Goal: Information Seeking & Learning: Check status

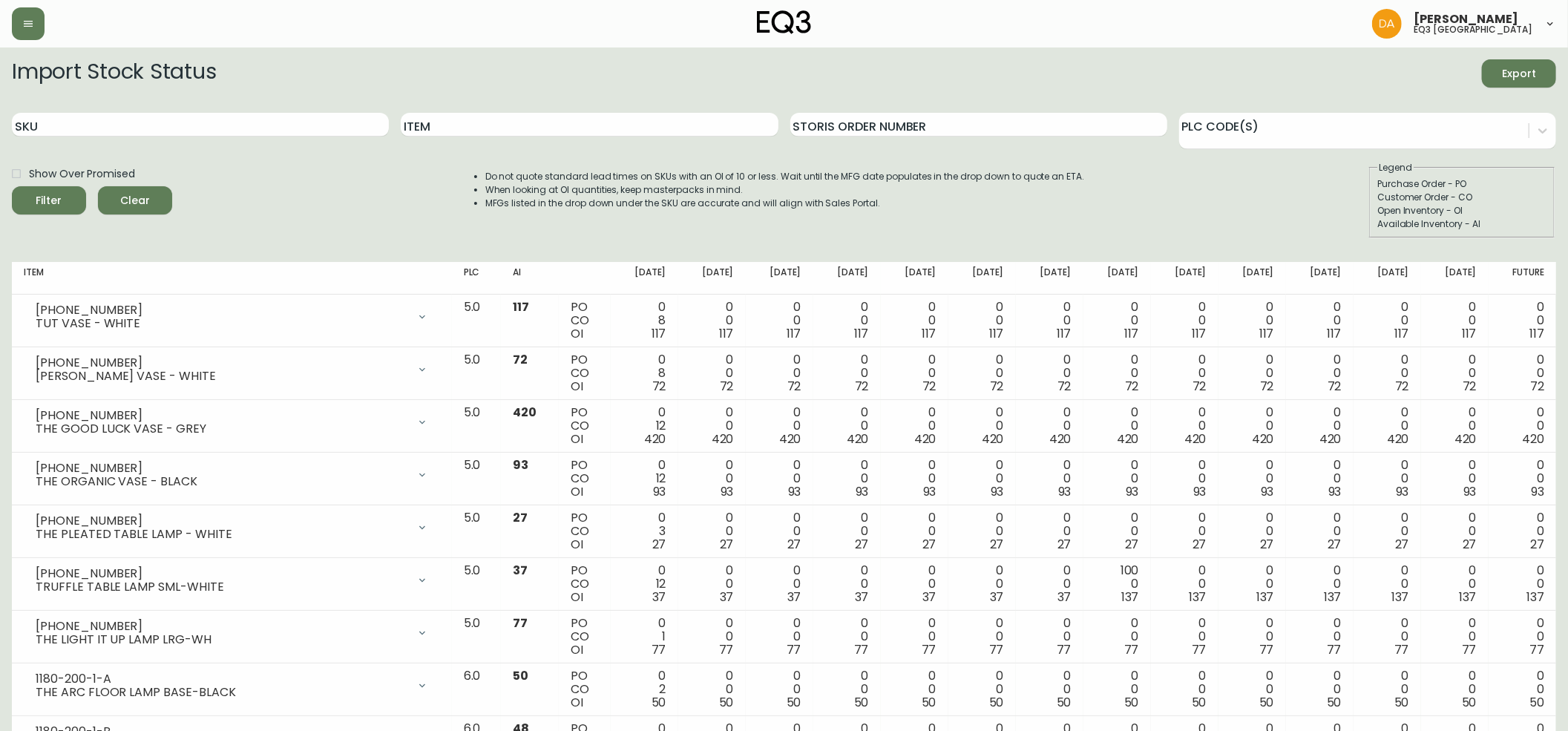
click at [444, 129] on input "Item" at bounding box center [588, 125] width 377 height 24
click at [12, 186] on button "Filter" at bounding box center [48, 200] width 74 height 28
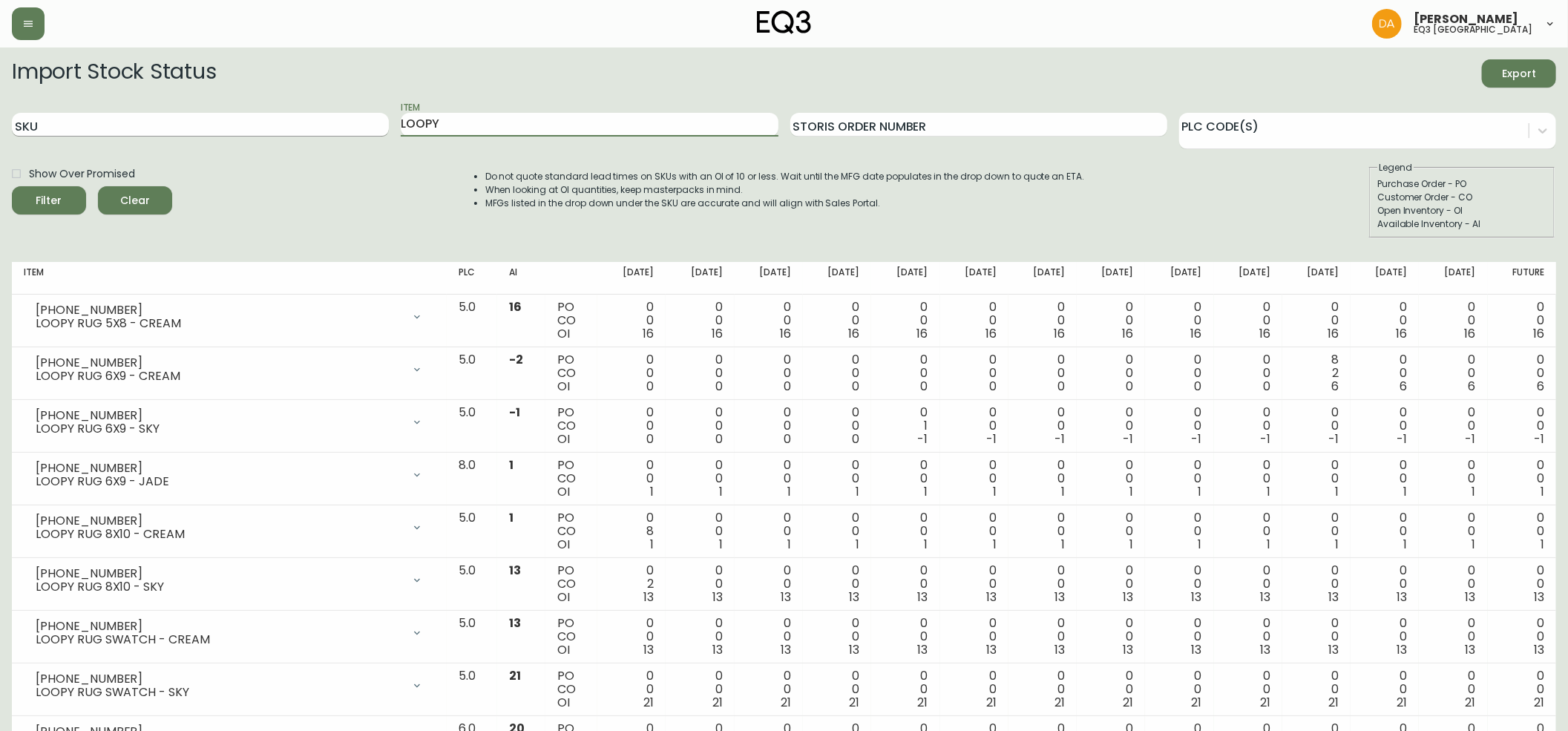
drag, startPoint x: 448, startPoint y: 116, endPoint x: 315, endPoint y: 129, distance: 133.6
click at [315, 129] on div "SKU Item LOOPY Storis Order Number PLC Code(s)" at bounding box center [784, 125] width 1544 height 48
click at [12, 186] on button "Filter" at bounding box center [48, 200] width 74 height 28
drag, startPoint x: 449, startPoint y: 120, endPoint x: 236, endPoint y: 102, distance: 213.8
click at [236, 102] on div "SKU Item SLUB Storis Order Number PLC Code(s)" at bounding box center [784, 125] width 1544 height 48
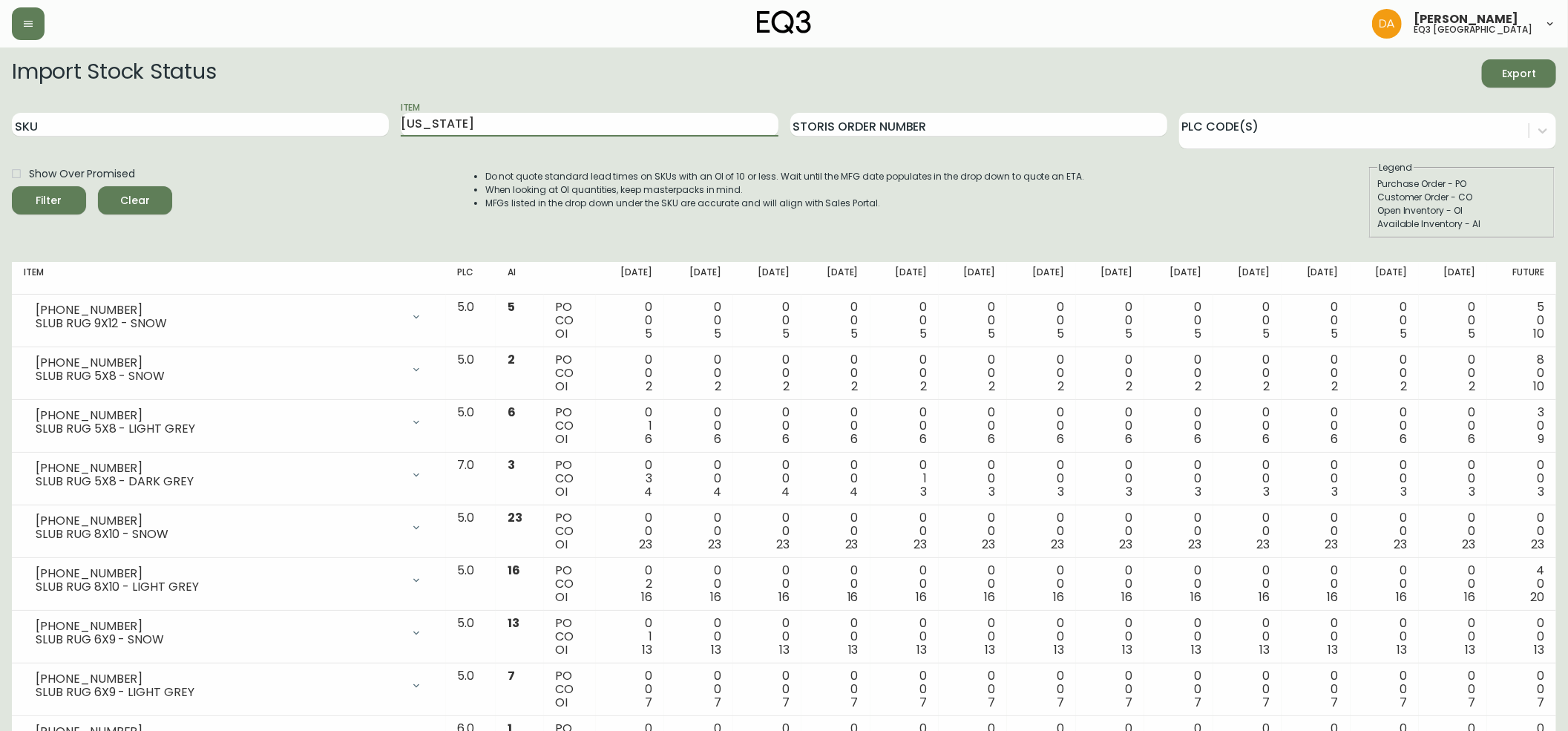
click at [12, 186] on button "Filter" at bounding box center [48, 200] width 74 height 28
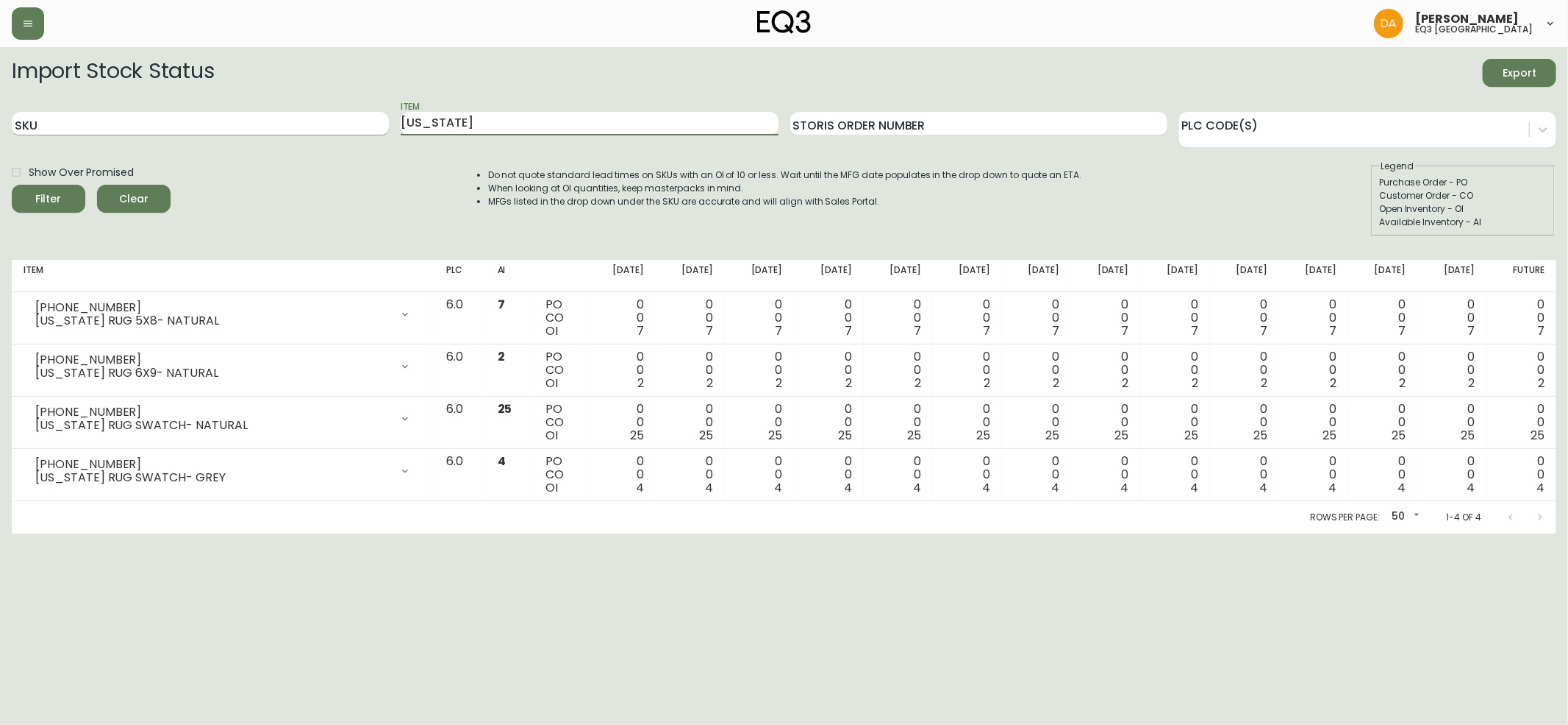
drag, startPoint x: 442, startPoint y: 121, endPoint x: 286, endPoint y: 121, distance: 156.0
click at [286, 121] on div "SKU Item [US_STATE] Storis Order Number PLC Code(s)" at bounding box center [784, 124] width 1545 height 48
click at [12, 185] on button "Filter" at bounding box center [48, 198] width 73 height 28
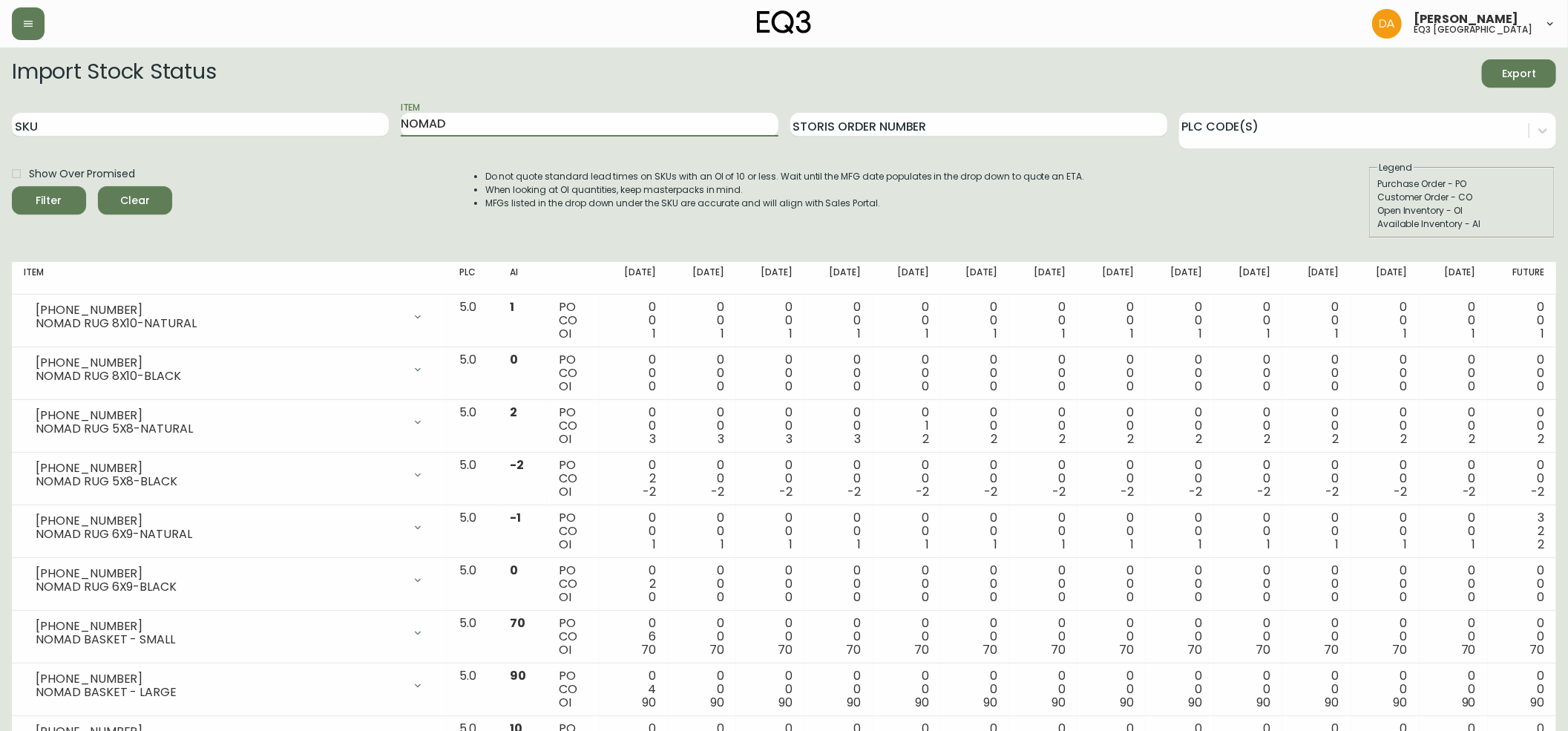
drag, startPoint x: 456, startPoint y: 122, endPoint x: 315, endPoint y: 108, distance: 141.7
click at [318, 108] on div "SKU Item NOMAD Storis Order Number PLC Code(s)" at bounding box center [784, 125] width 1544 height 48
click at [12, 186] on button "Filter" at bounding box center [48, 200] width 74 height 28
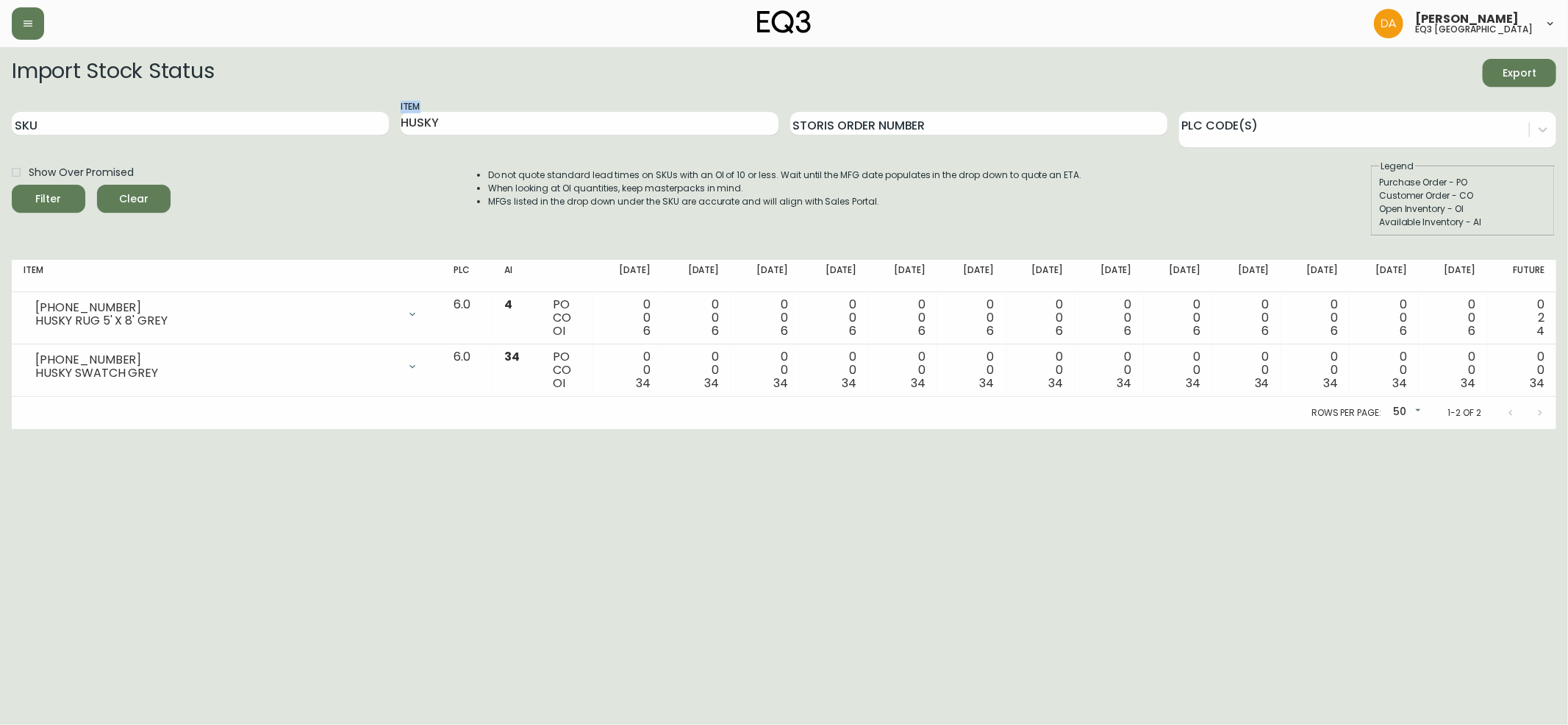
drag, startPoint x: 447, startPoint y: 110, endPoint x: 312, endPoint y: 110, distance: 135.0
click at [312, 110] on div "SKU Item HUSKY Storis Order Number PLC Code(s)" at bounding box center [784, 124] width 1545 height 48
click at [472, 115] on input "HUSKY" at bounding box center [590, 124] width 377 height 24
drag, startPoint x: 465, startPoint y: 121, endPoint x: 308, endPoint y: 127, distance: 157.1
click at [308, 127] on div "SKU Item HUSKY Storis Order Number PLC Code(s)" at bounding box center [784, 124] width 1545 height 48
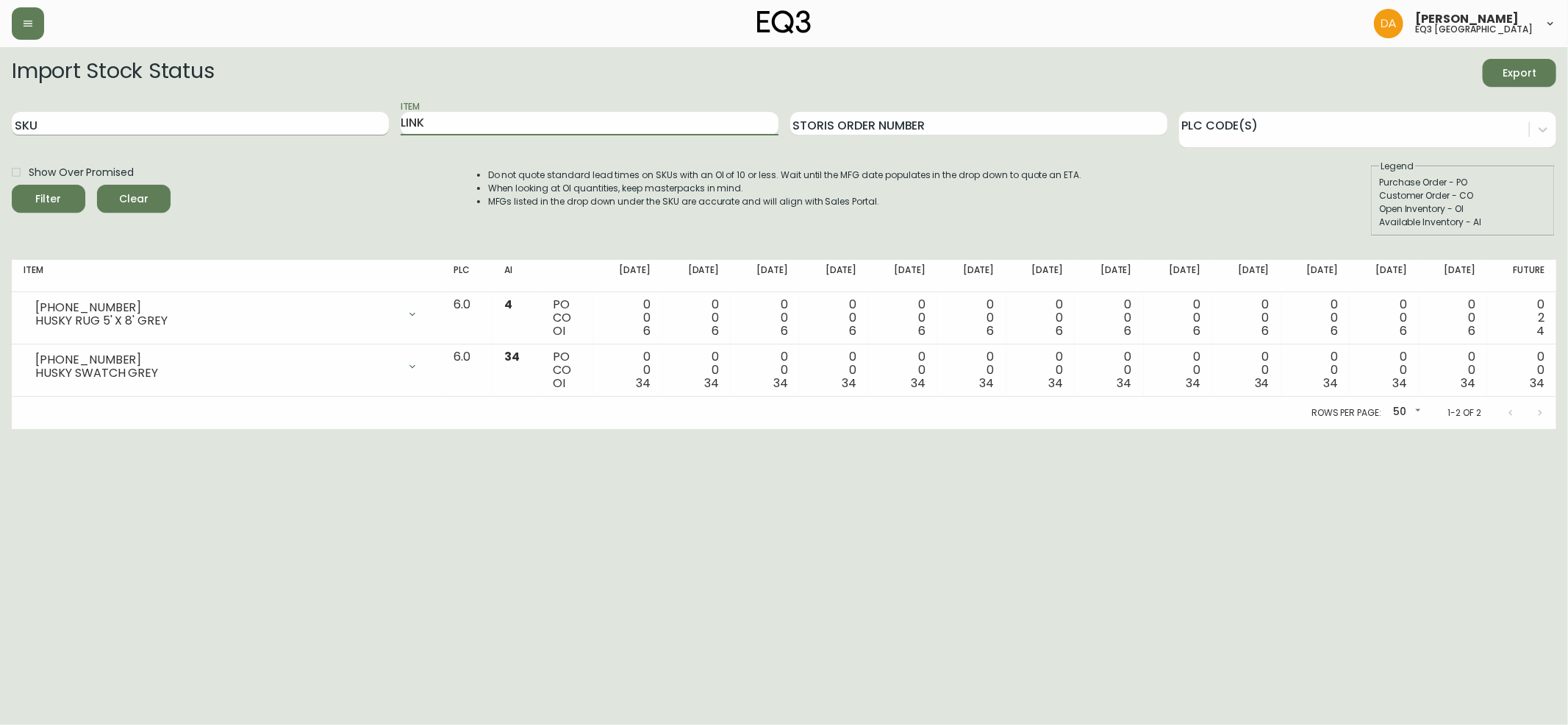
click at [12, 185] on button "Filter" at bounding box center [48, 198] width 73 height 28
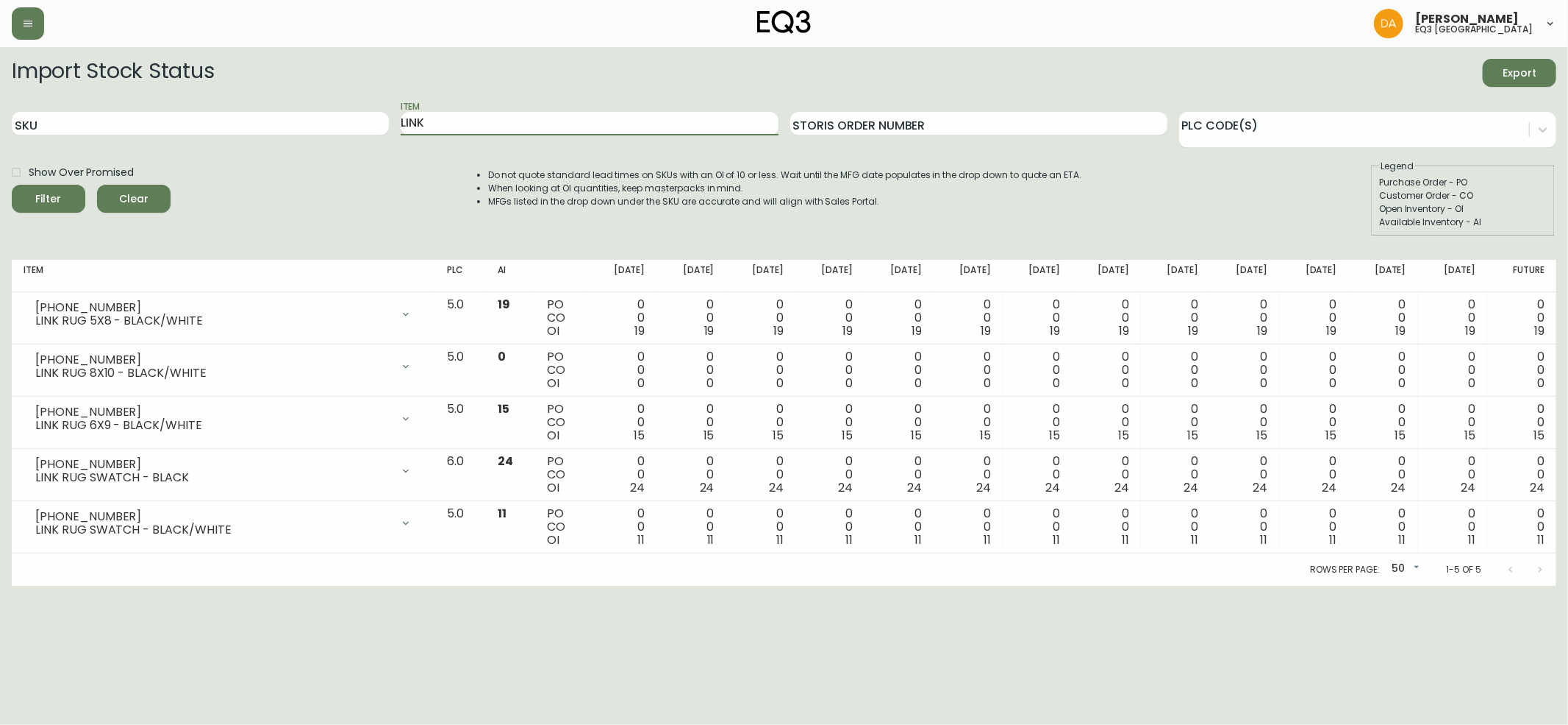
drag, startPoint x: 456, startPoint y: 115, endPoint x: 215, endPoint y: 53, distance: 248.8
click at [217, 49] on main "Import Stock Status Export SKU Item LINK Storis Order Number PLC Code(s) Show O…" at bounding box center [784, 316] width 1568 height 539
click at [12, 185] on button "Filter" at bounding box center [48, 198] width 73 height 28
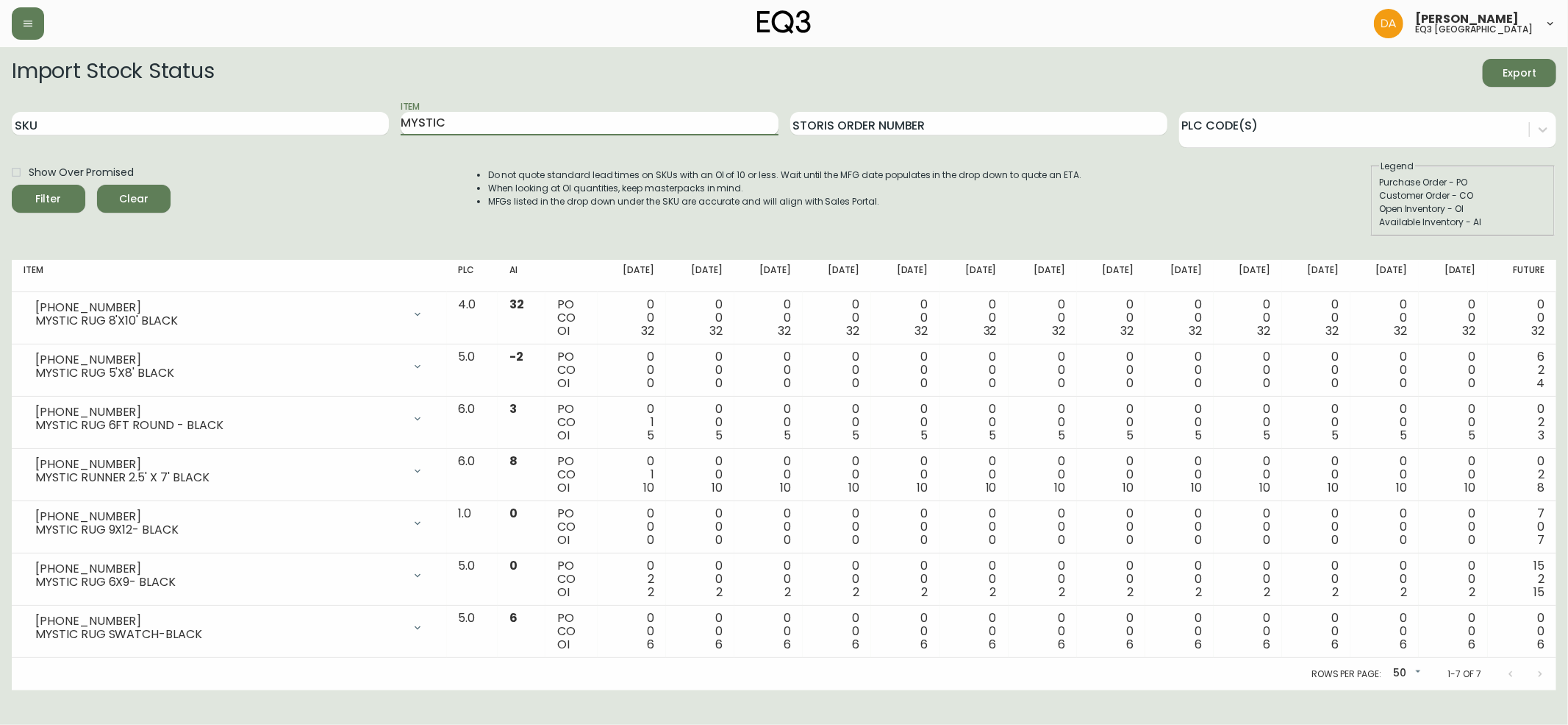
click at [511, 116] on input "MYSTIC" at bounding box center [590, 124] width 377 height 24
click at [12, 185] on button "Filter" at bounding box center [48, 198] width 73 height 28
click at [511, 116] on input "MYSTIC" at bounding box center [590, 124] width 377 height 24
click at [12, 185] on button "Filter" at bounding box center [48, 198] width 73 height 28
drag, startPoint x: 458, startPoint y: 118, endPoint x: 316, endPoint y: 107, distance: 142.4
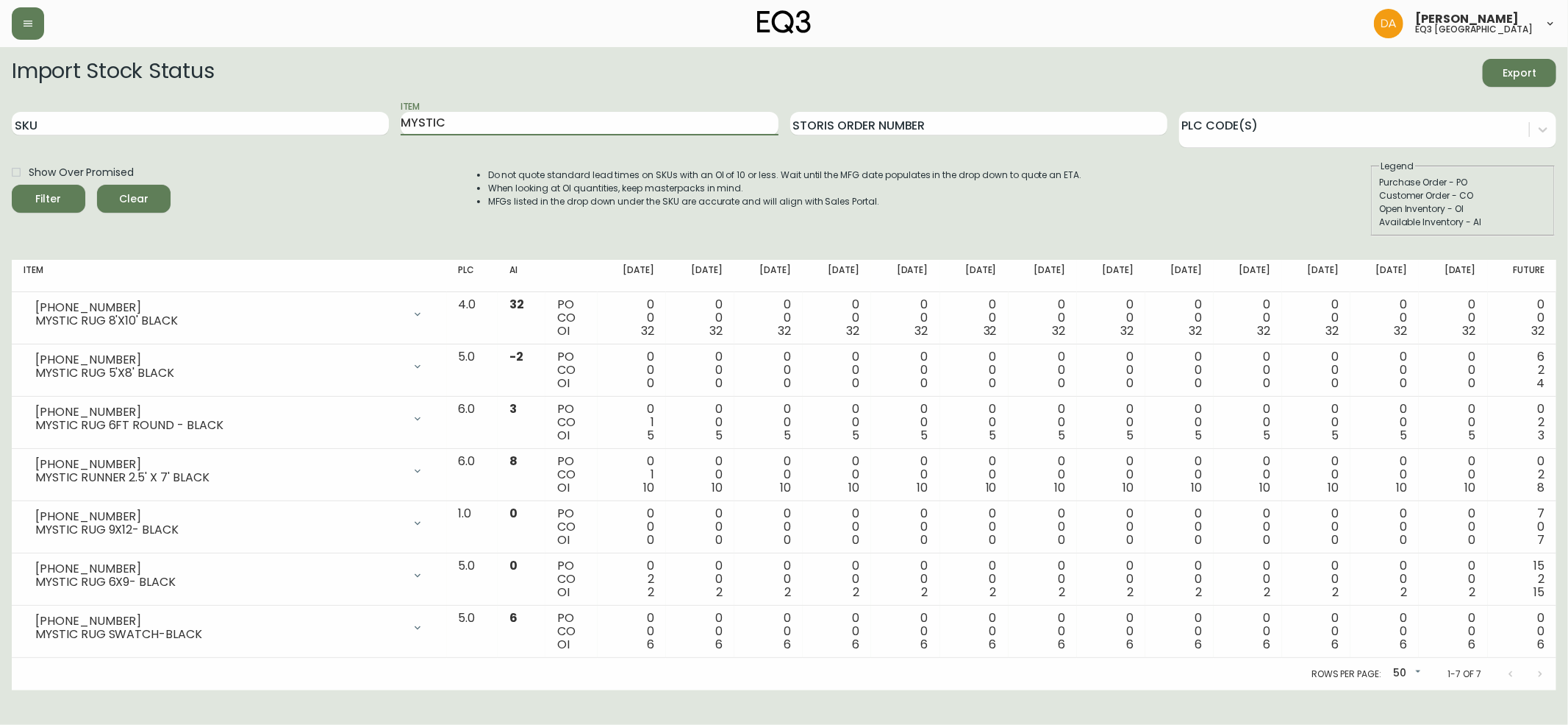
click at [316, 107] on div "SKU Item MYSTIC Storis Order Number PLC Code(s)" at bounding box center [784, 124] width 1545 height 48
click at [12, 185] on button "Filter" at bounding box center [48, 198] width 73 height 28
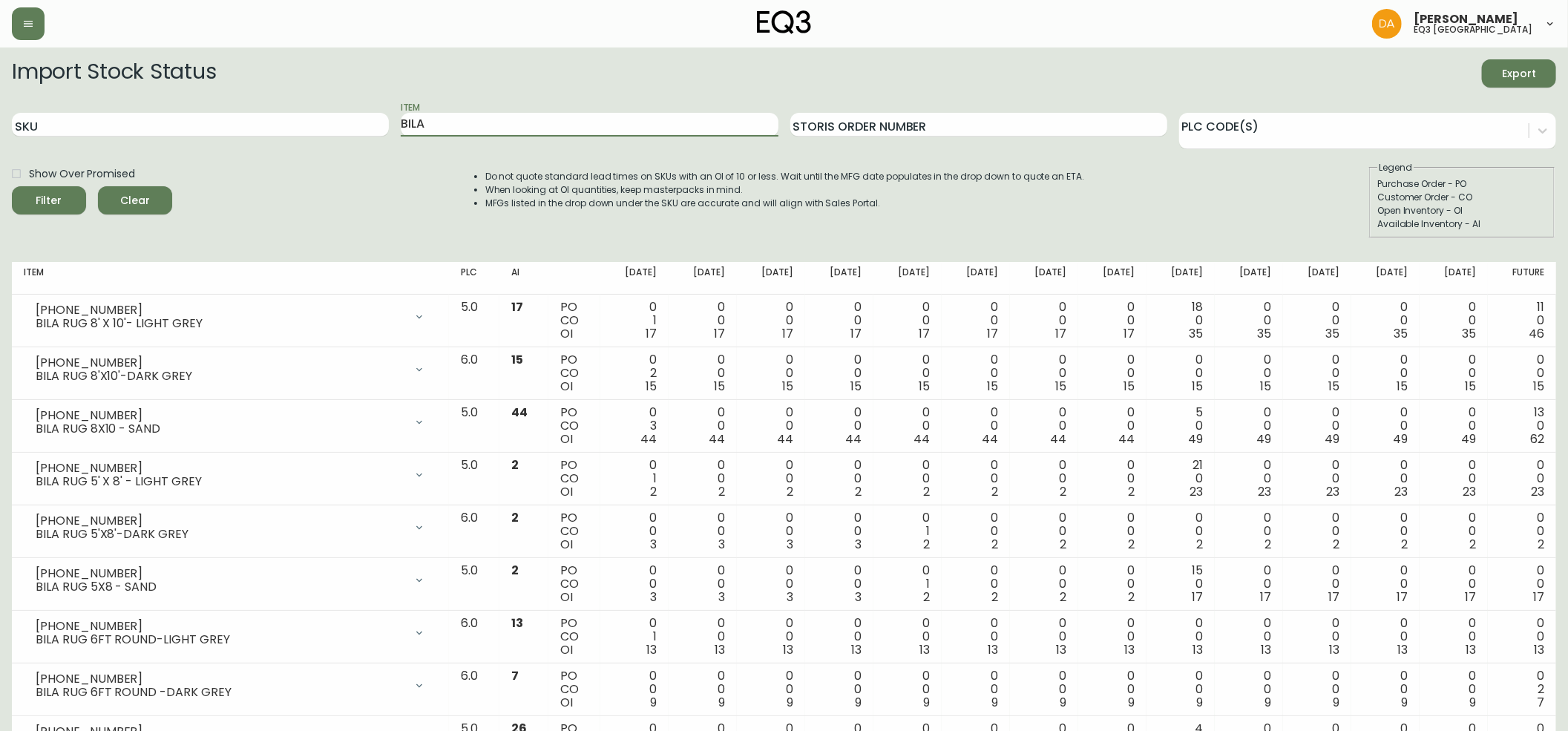
drag, startPoint x: 376, startPoint y: 110, endPoint x: 357, endPoint y: 110, distance: 19.0
click at [357, 110] on div "SKU Item BILA Storis Order Number PLC Code(s)" at bounding box center [784, 125] width 1544 height 48
click at [12, 186] on button "Filter" at bounding box center [48, 200] width 74 height 28
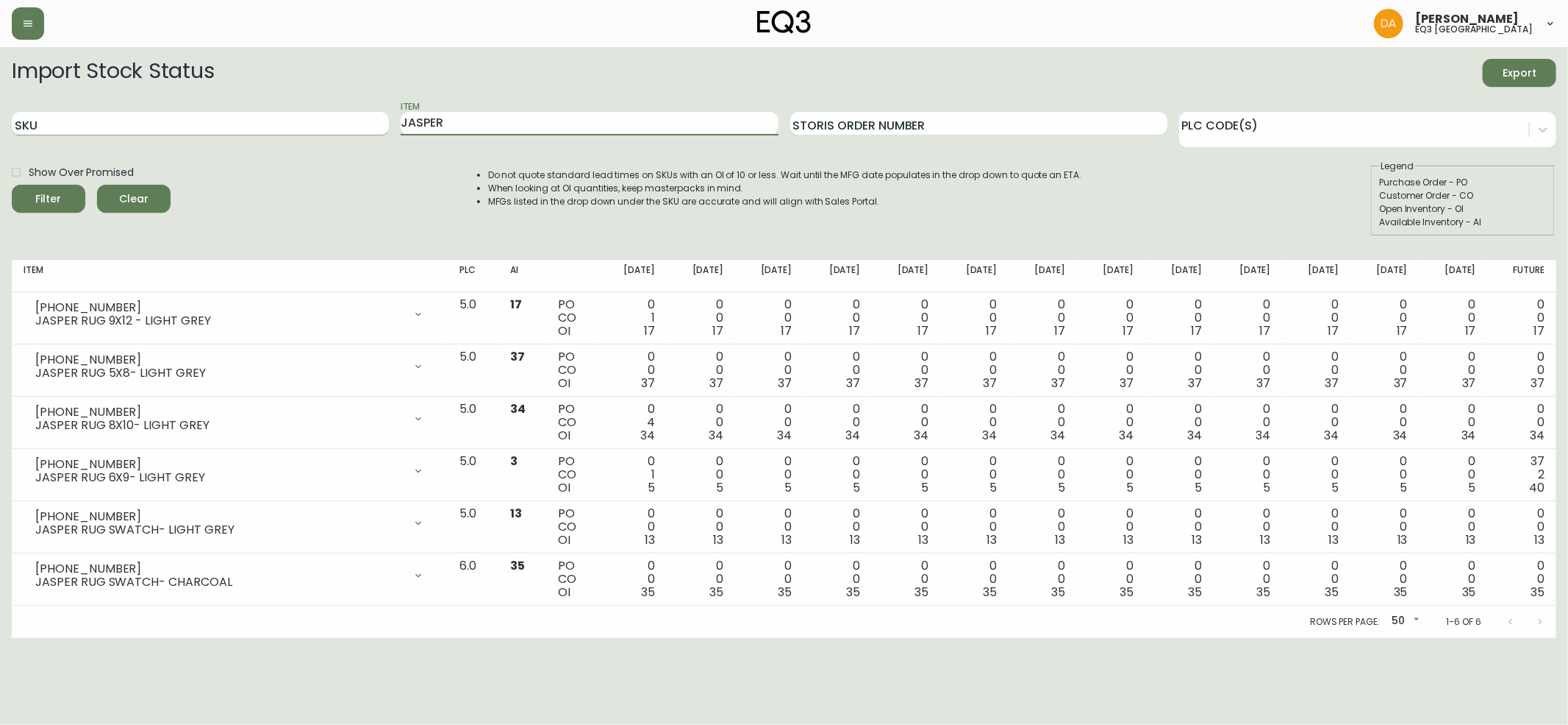
drag, startPoint x: 415, startPoint y: 127, endPoint x: 292, endPoint y: 119, distance: 123.3
click at [292, 119] on div "SKU Item [PERSON_NAME] Order Number PLC Code(s)" at bounding box center [784, 124] width 1545 height 48
click at [12, 185] on button "Filter" at bounding box center [48, 198] width 73 height 28
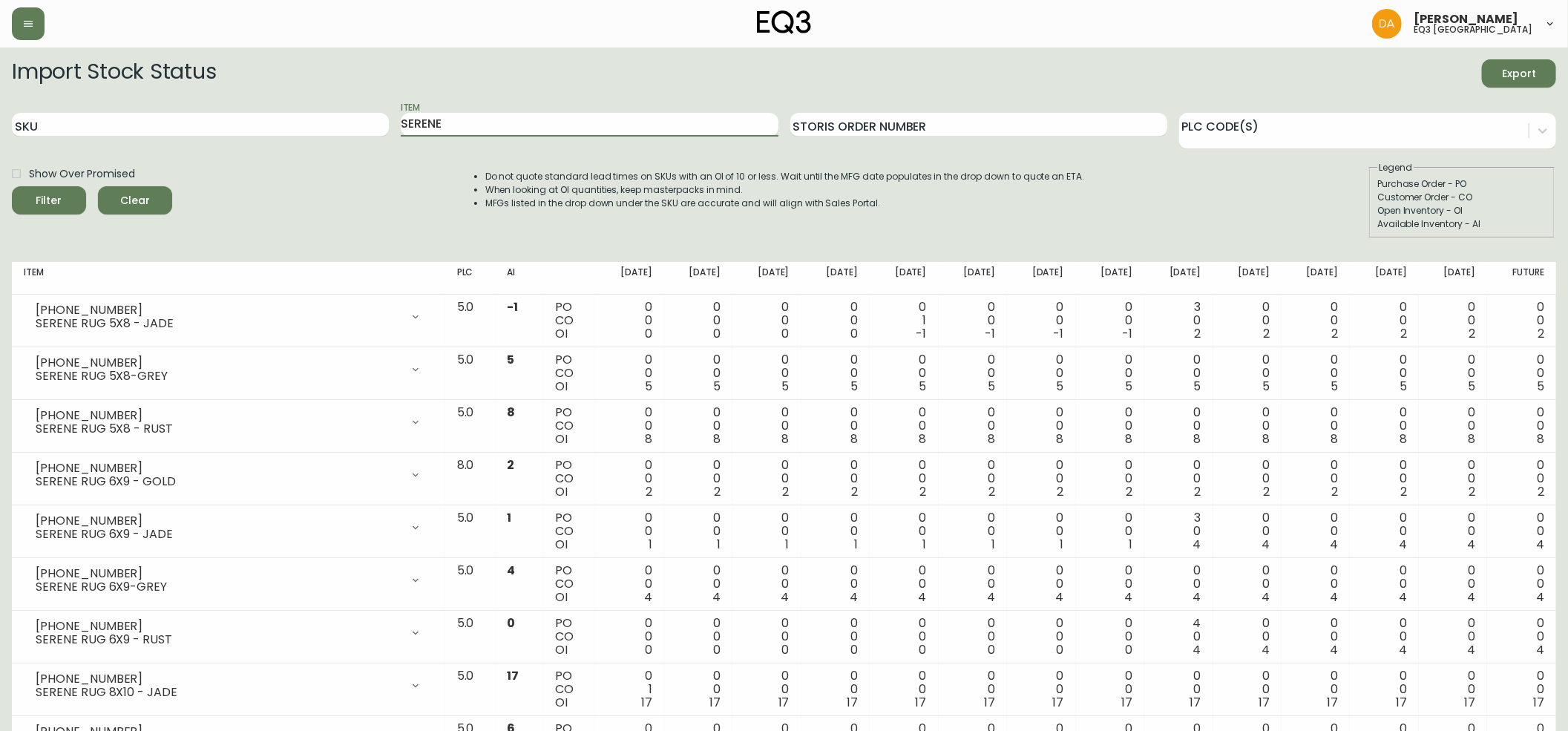
click at [275, 101] on div "SKU Item SERENE Storis Order Number PLC Code(s)" at bounding box center [784, 125] width 1544 height 48
click at [12, 186] on button "Filter" at bounding box center [48, 200] width 74 height 28
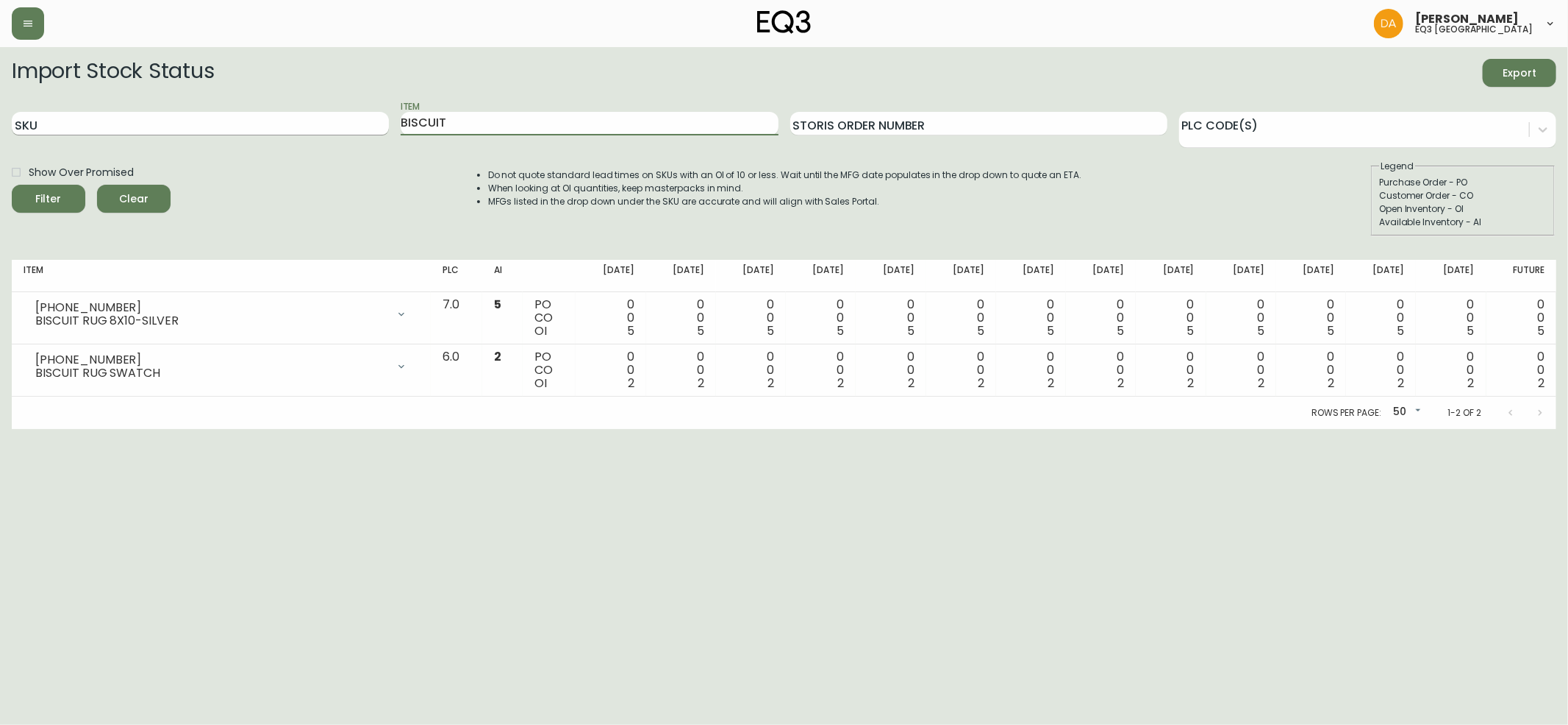
drag, startPoint x: 448, startPoint y: 124, endPoint x: 328, endPoint y: 115, distance: 120.3
click at [328, 115] on div "SKU Item BISCUIT Storis Order Number PLC Code(s)" at bounding box center [784, 124] width 1545 height 48
click at [12, 185] on button "Filter" at bounding box center [48, 198] width 73 height 28
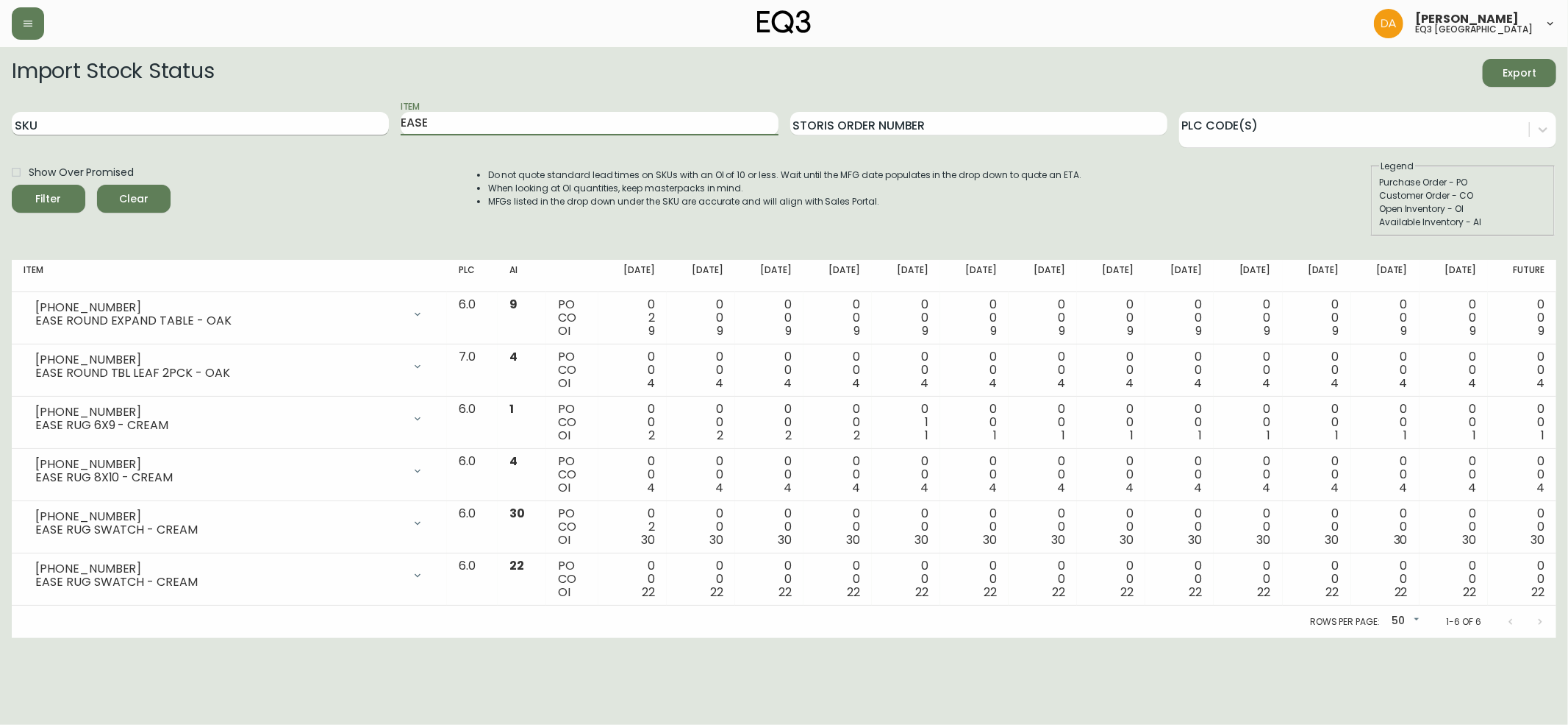
drag, startPoint x: 434, startPoint y: 130, endPoint x: 295, endPoint y: 131, distance: 139.0
click at [295, 131] on div "SKU Item EASE Storis Order Number PLC Code(s)" at bounding box center [784, 124] width 1545 height 48
click at [12, 185] on button "Filter" at bounding box center [48, 198] width 73 height 28
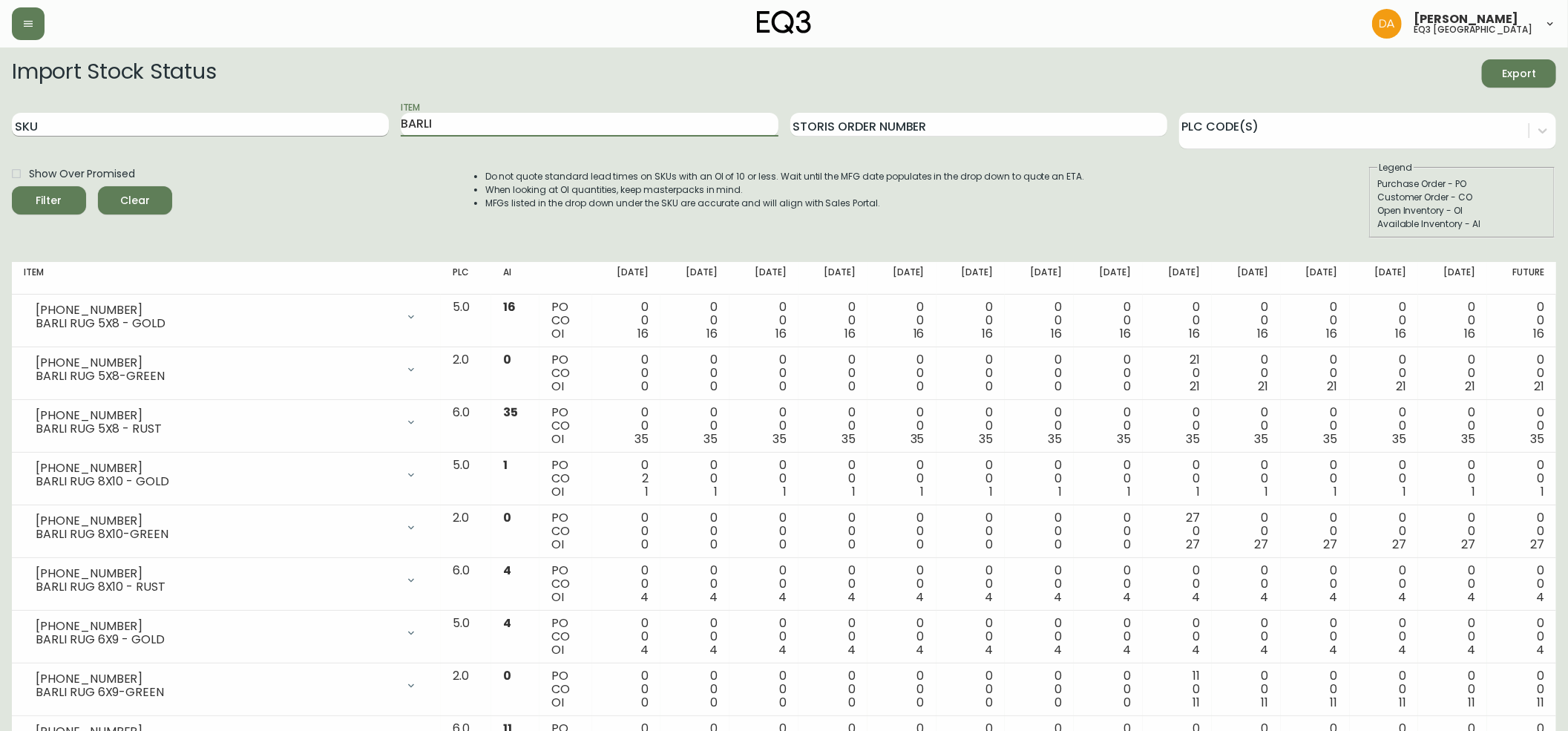
drag, startPoint x: 446, startPoint y: 128, endPoint x: 247, endPoint y: 129, distance: 199.0
click at [247, 129] on div "SKU Item BARLI Storis Order Number PLC Code(s)" at bounding box center [784, 125] width 1544 height 48
click at [12, 186] on button "Filter" at bounding box center [48, 200] width 74 height 28
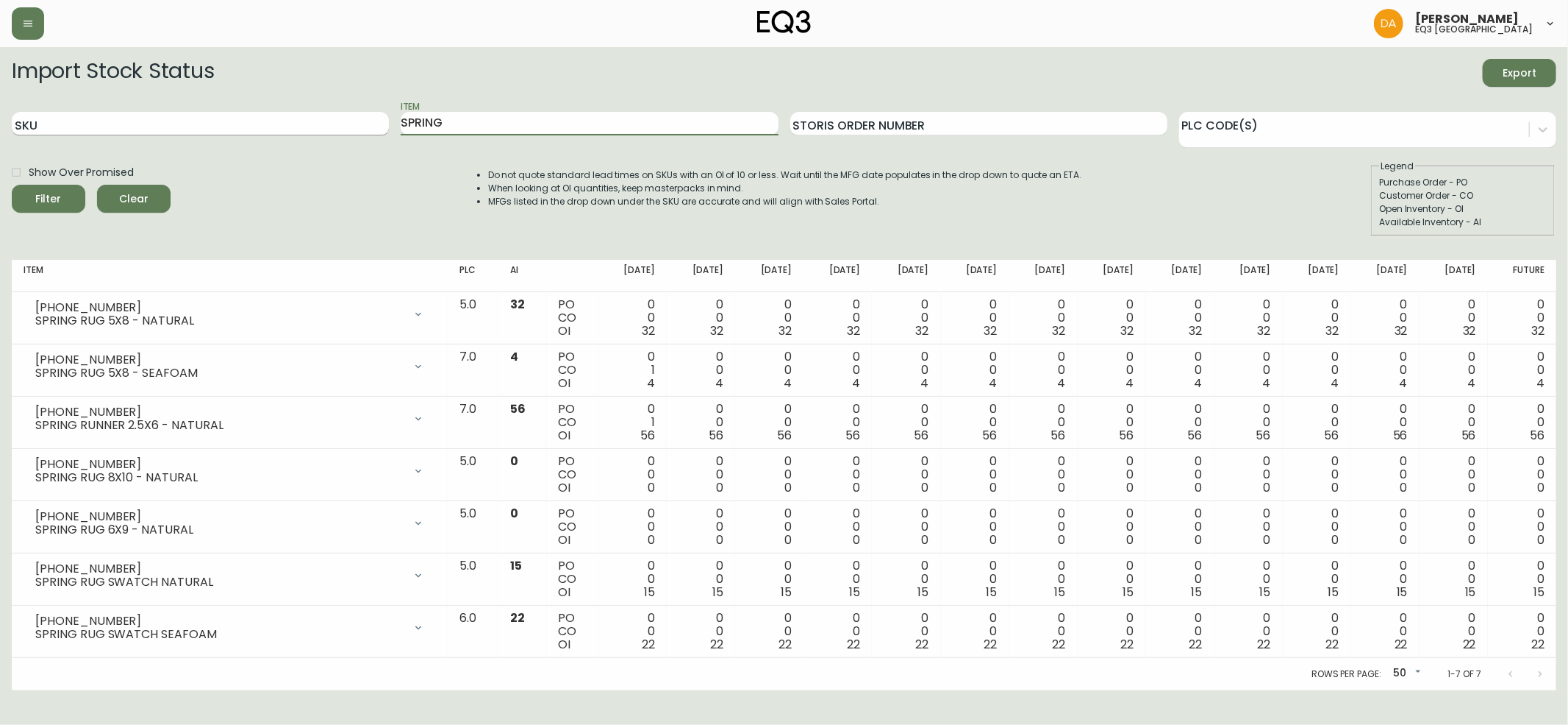
drag, startPoint x: 463, startPoint y: 127, endPoint x: 206, endPoint y: 142, distance: 257.4
click at [241, 119] on div "SKU Item SPRING Storis Order Number PLC Code(s)" at bounding box center [784, 124] width 1545 height 48
click at [12, 185] on button "Filter" at bounding box center [48, 198] width 73 height 28
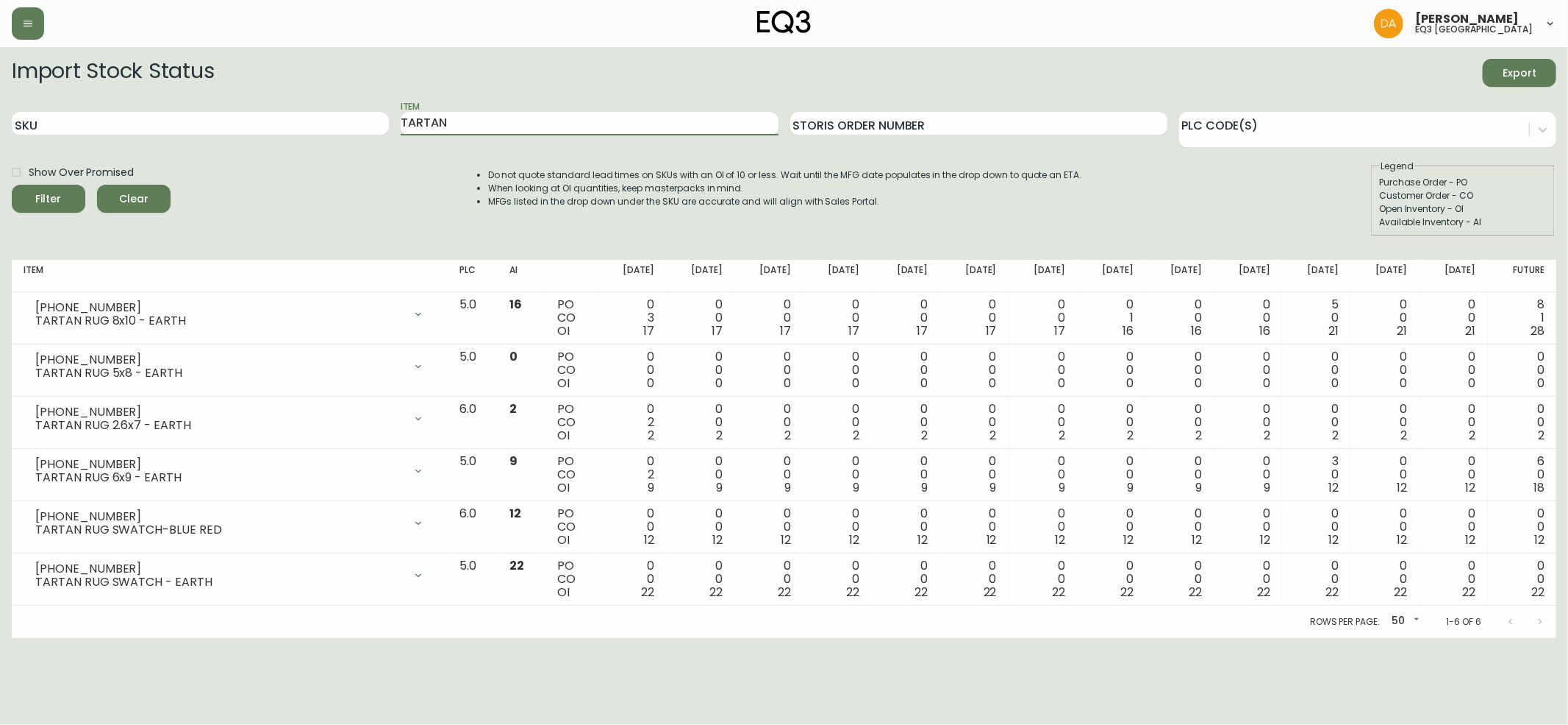
drag, startPoint x: 456, startPoint y: 125, endPoint x: 353, endPoint y: 100, distance: 106.0
click at [353, 100] on div "SKU Item TARTAN Storis Order Number PLC Code(s)" at bounding box center [784, 124] width 1545 height 48
click at [12, 185] on button "Filter" at bounding box center [48, 198] width 73 height 28
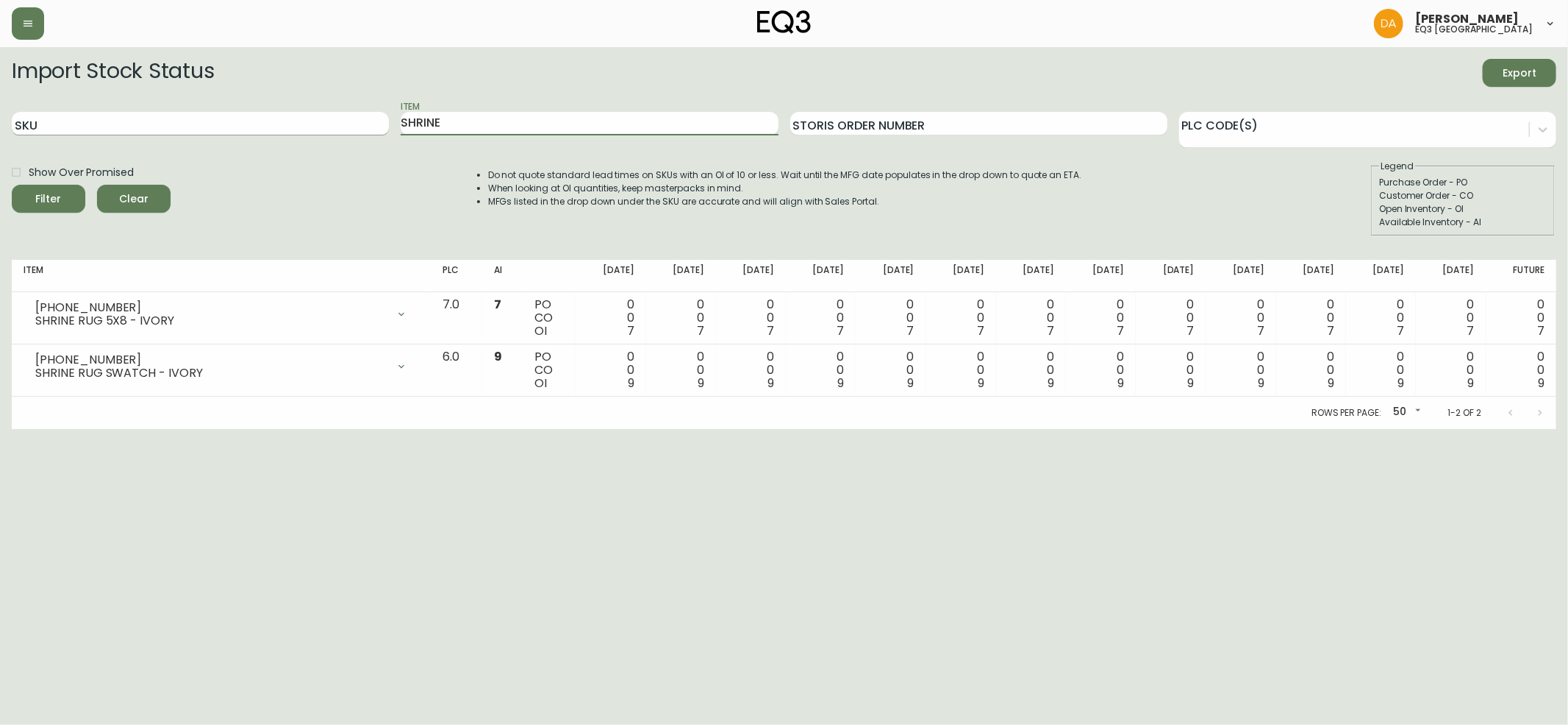
drag, startPoint x: 468, startPoint y: 121, endPoint x: 319, endPoint y: 119, distance: 149.0
click at [319, 119] on div "SKU Item SHRINE Storis Order Number PLC Code(s)" at bounding box center [784, 124] width 1545 height 48
type input "ORI"
click at [12, 185] on button "Filter" at bounding box center [48, 198] width 73 height 28
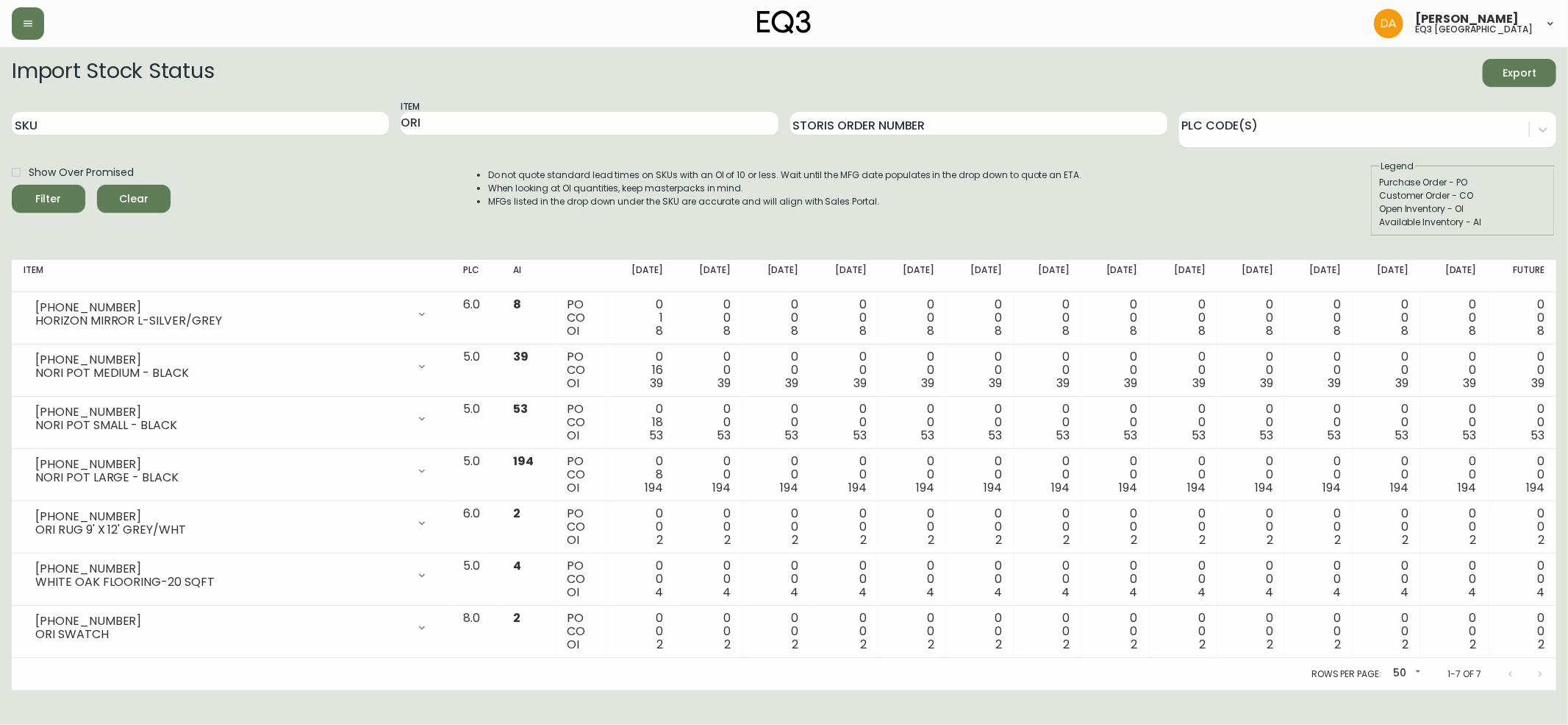
click at [373, 204] on div "Show Over Promised Filter Clear Do not quote standard lead times on SKUs with a…" at bounding box center [784, 197] width 1545 height 77
